Goal: Task Accomplishment & Management: Complete application form

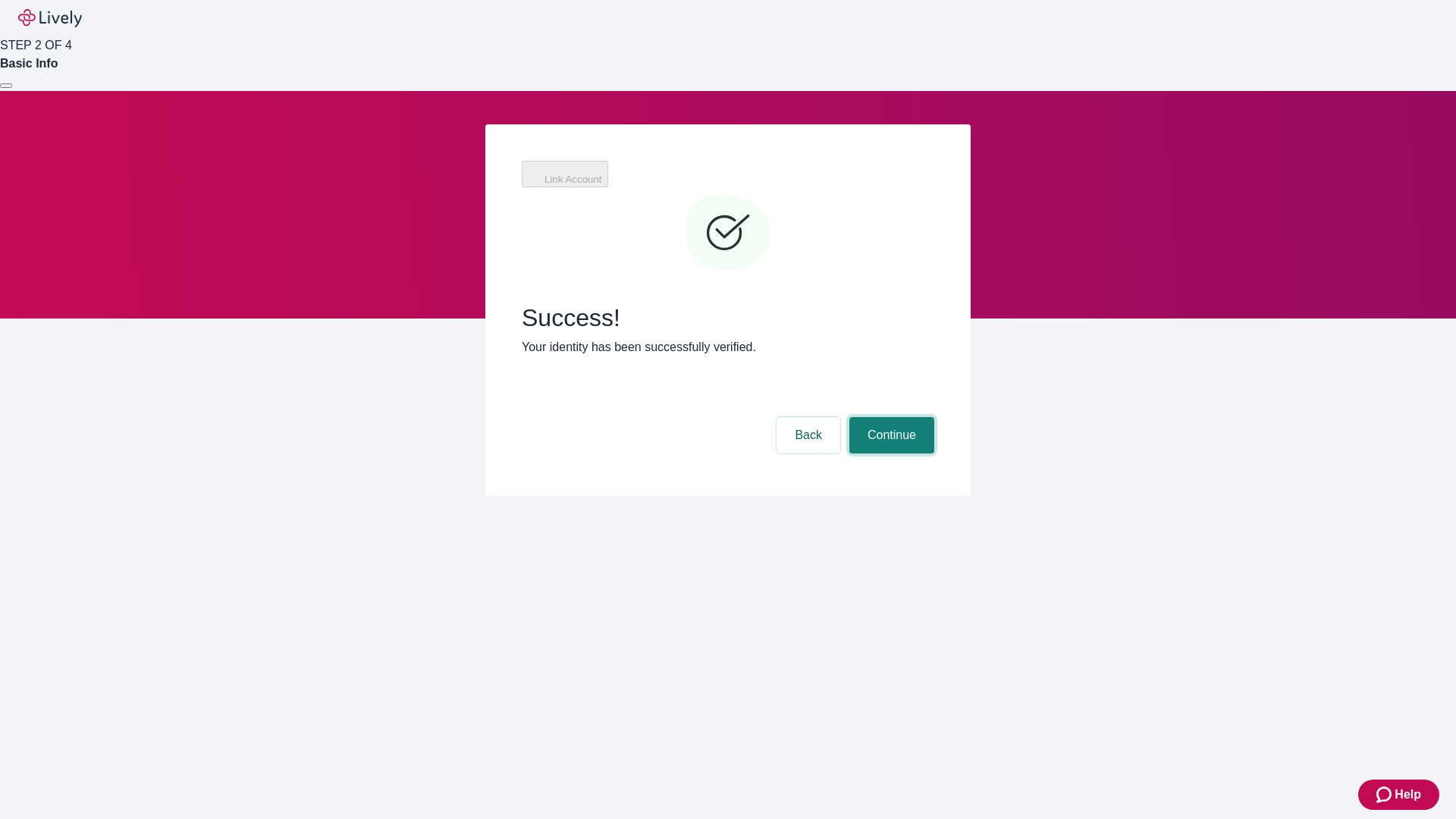
click at [889, 417] on button "Continue" at bounding box center [892, 435] width 85 height 37
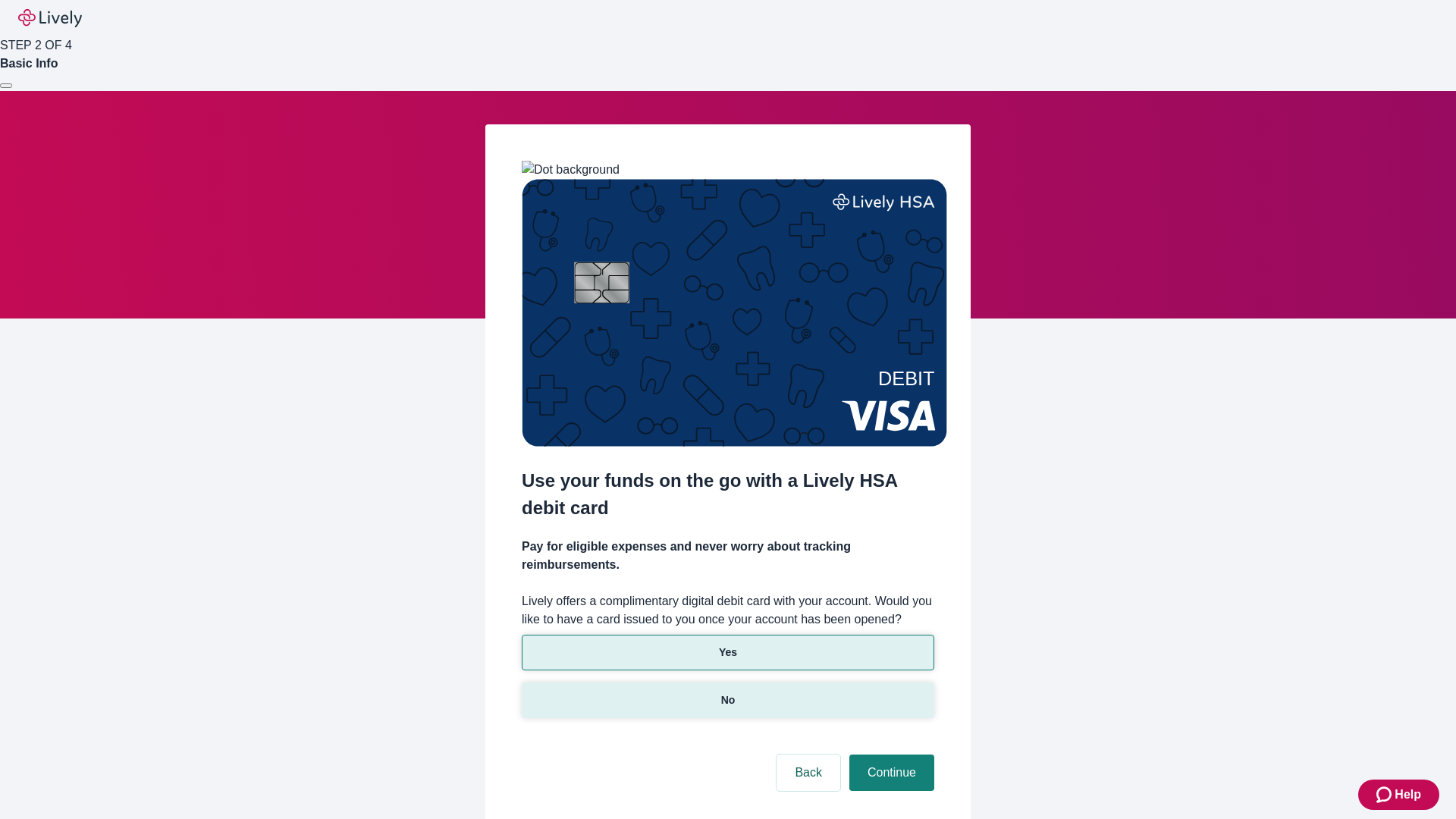
click at [727, 692] on p "No" at bounding box center [728, 699] width 14 height 16
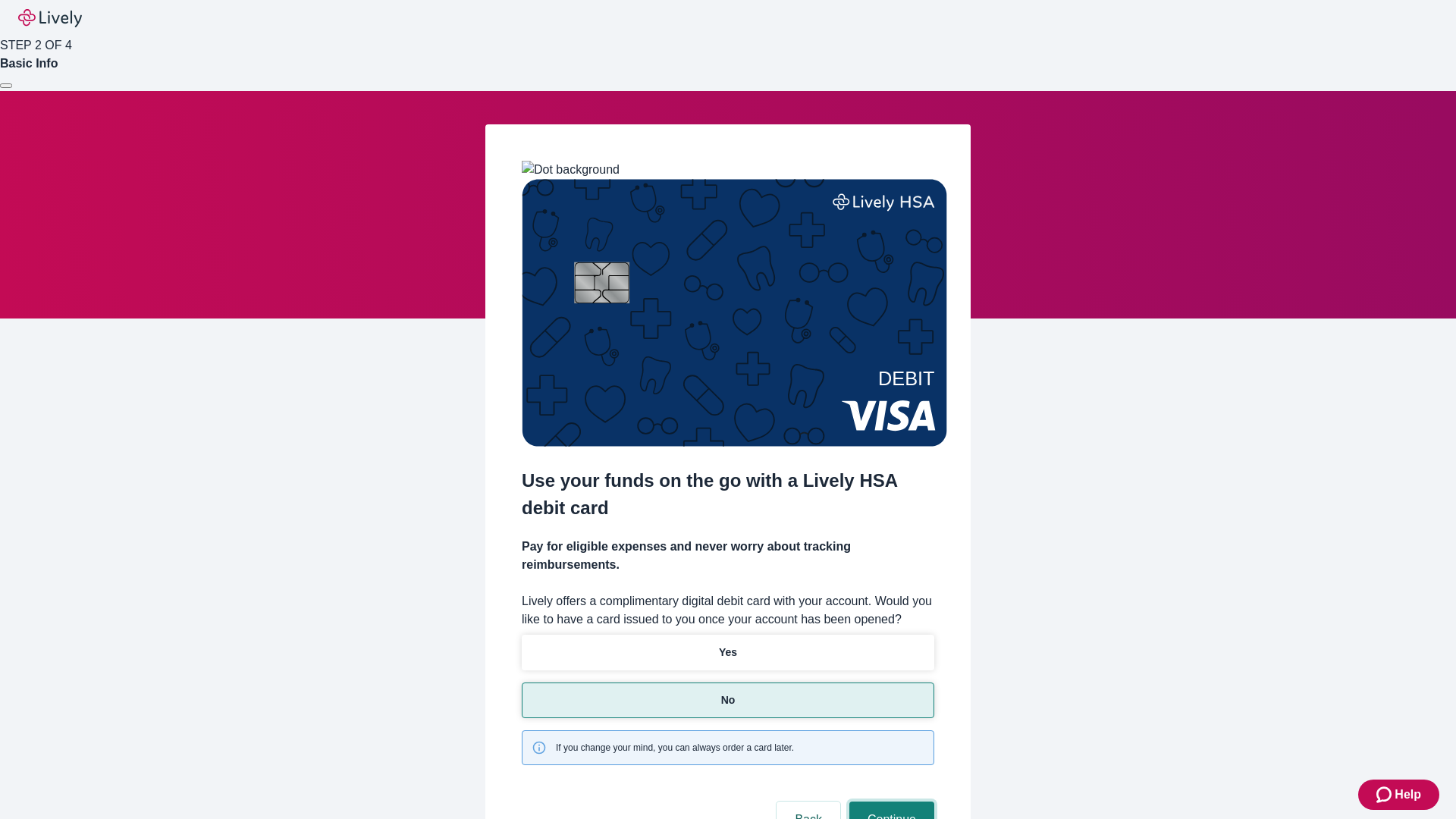
click at [889, 801] on button "Continue" at bounding box center [892, 820] width 85 height 37
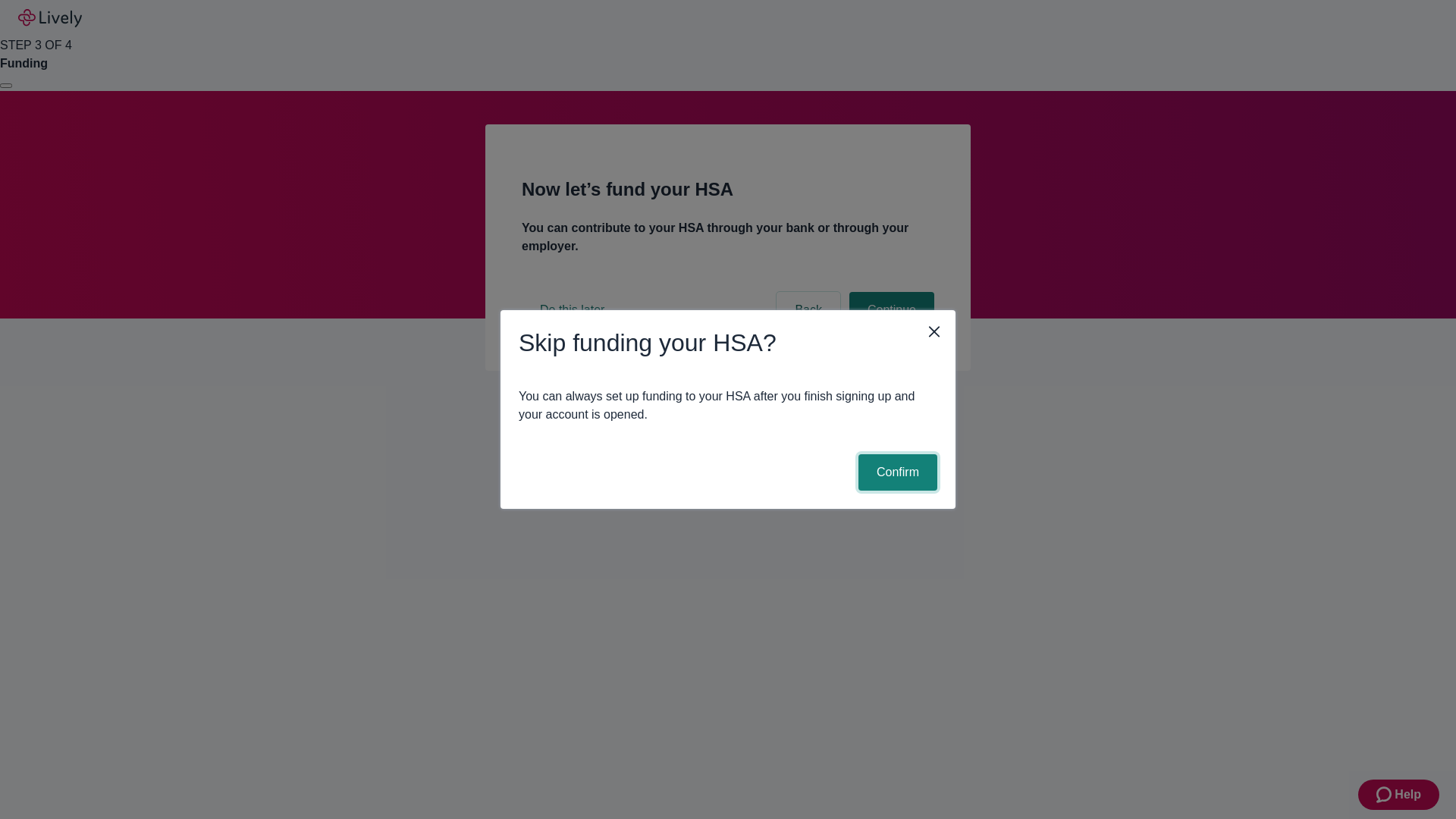
click at [896, 472] on button "Confirm" at bounding box center [898, 473] width 79 height 37
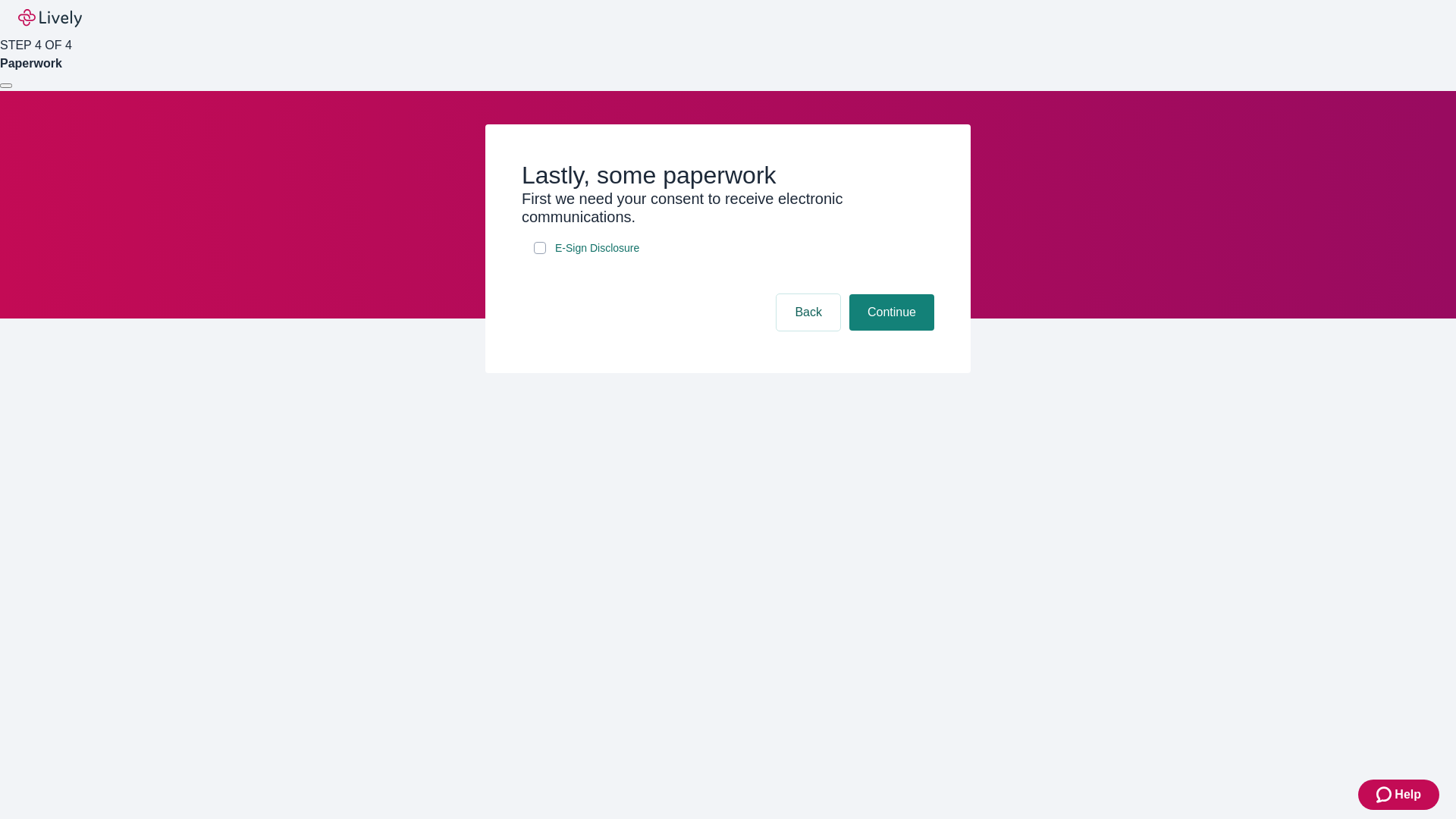
click at [540, 254] on input "E-Sign Disclosure" at bounding box center [540, 247] width 13 height 13
checkbox input "true"
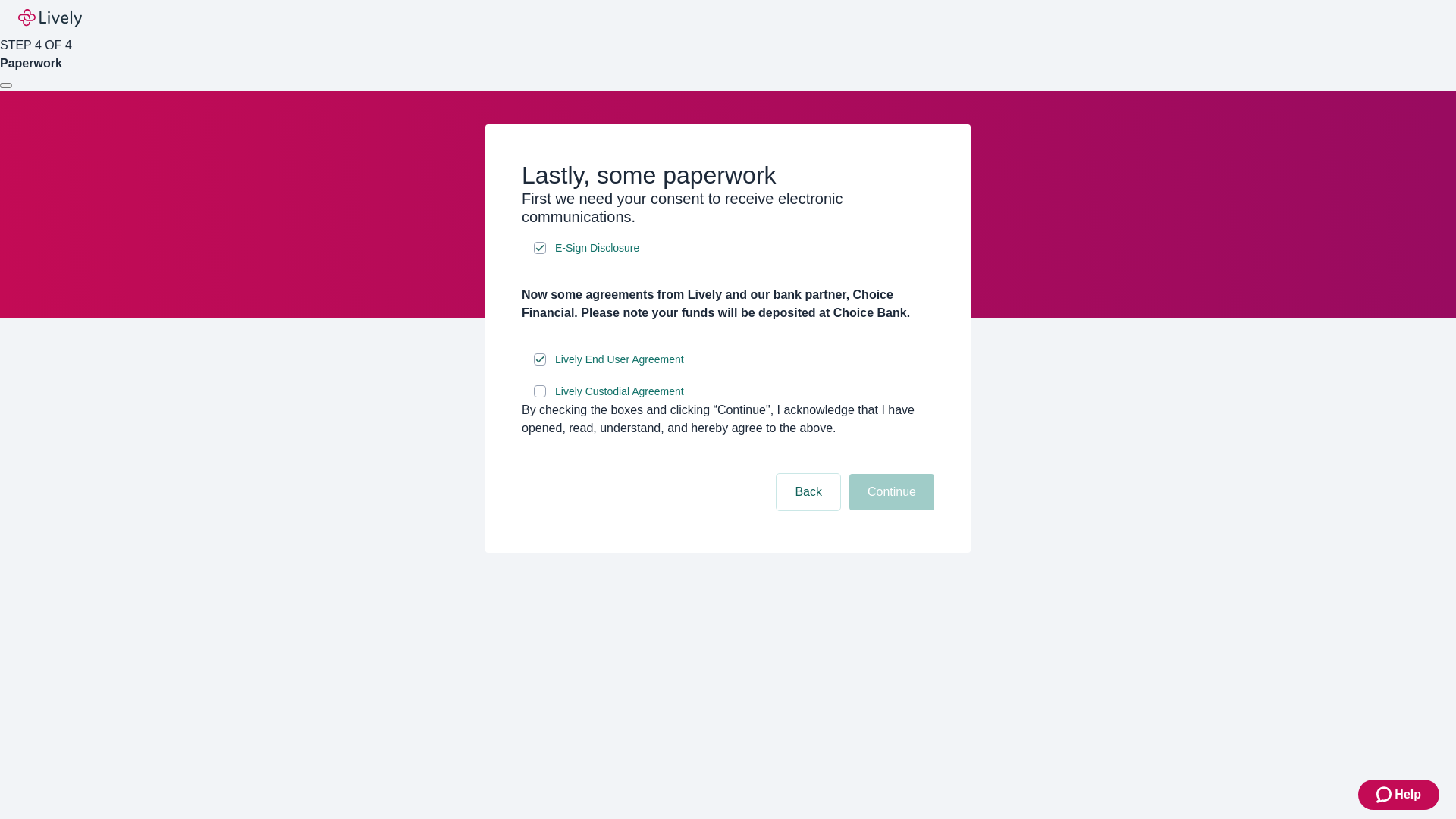
click at [540, 397] on input "Lively Custodial Agreement" at bounding box center [540, 391] width 13 height 13
checkbox input "true"
click at [889, 511] on button "Continue" at bounding box center [892, 492] width 85 height 37
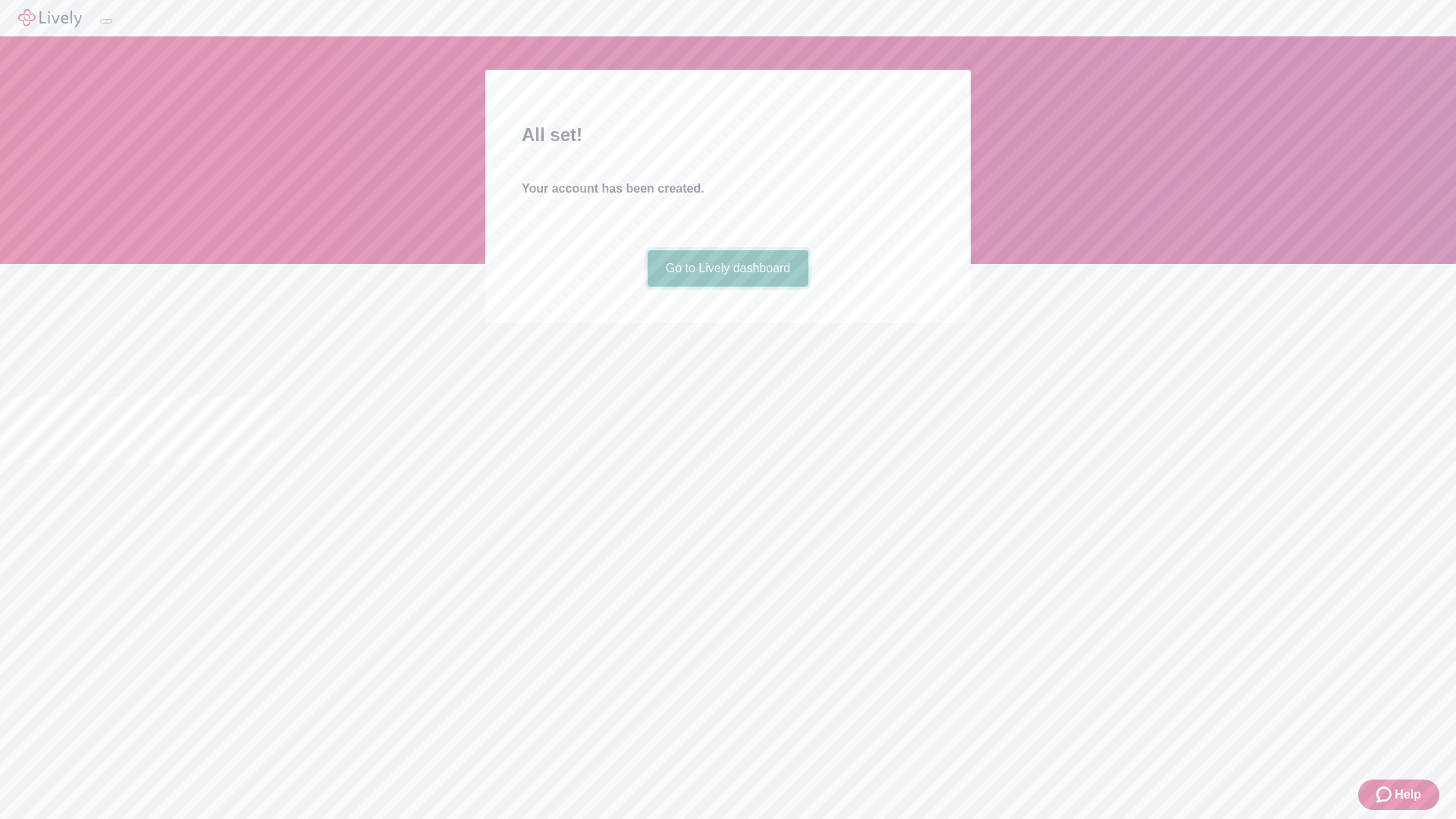
click at [727, 287] on link "Go to Lively dashboard" at bounding box center [728, 268] width 161 height 37
